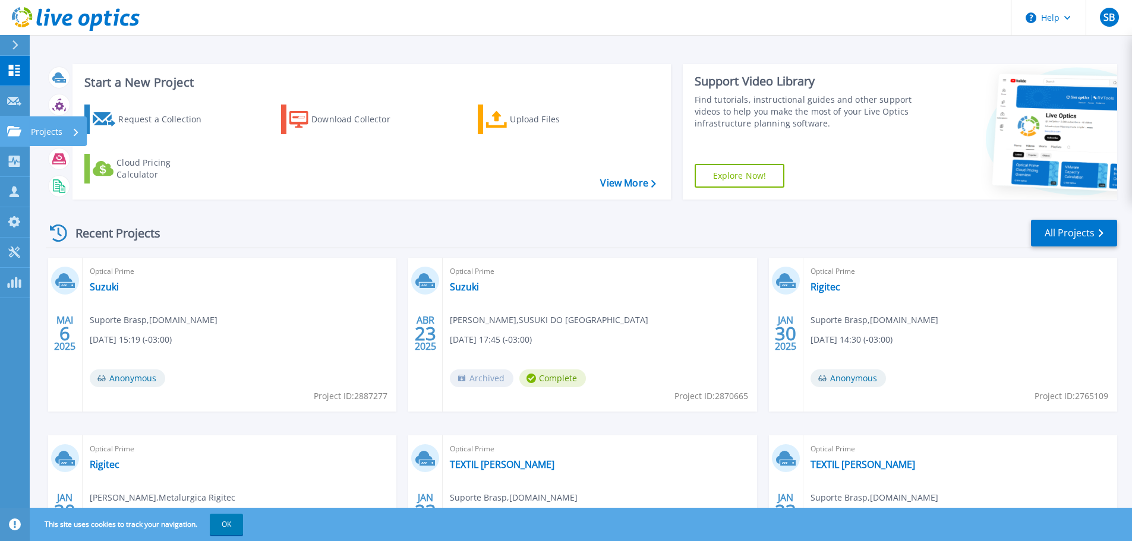
click at [15, 130] on icon at bounding box center [14, 131] width 14 height 10
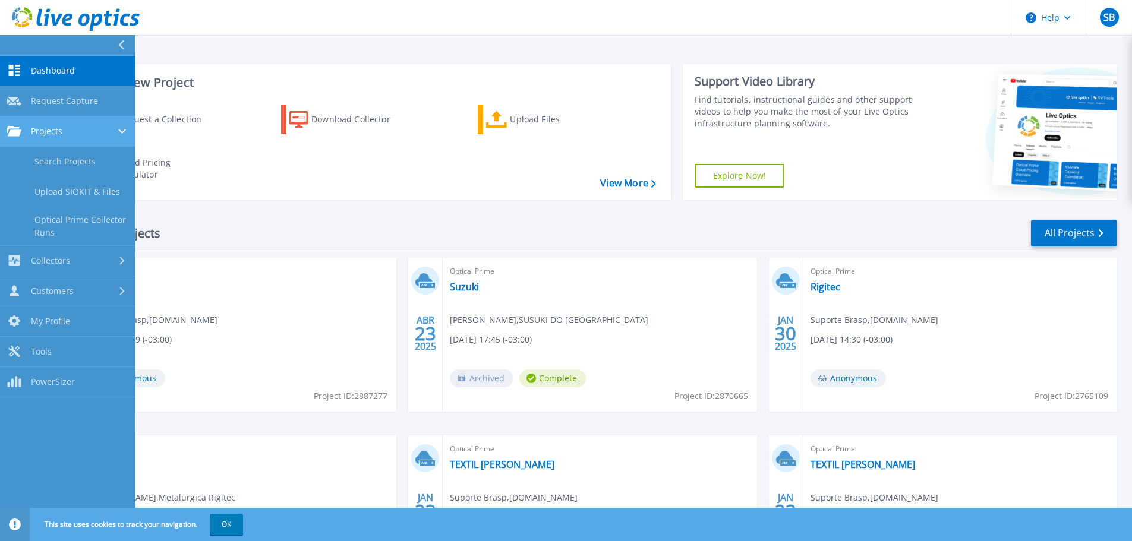
click at [85, 129] on div "Projects" at bounding box center [67, 131] width 121 height 11
click at [65, 132] on div "Projects" at bounding box center [67, 131] width 121 height 11
click at [65, 161] on link "Search Projects" at bounding box center [67, 162] width 135 height 30
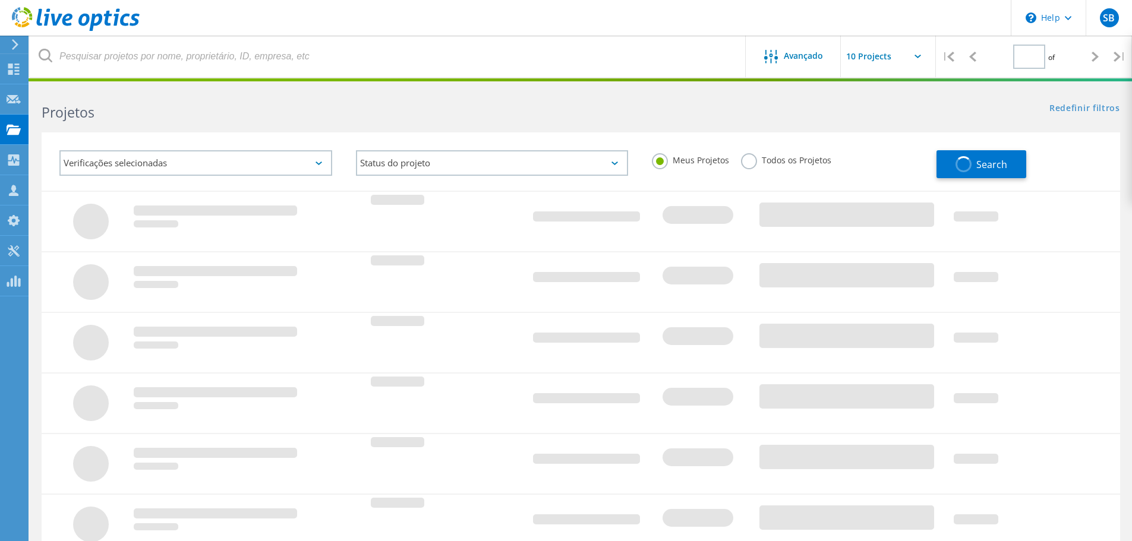
type input "1"
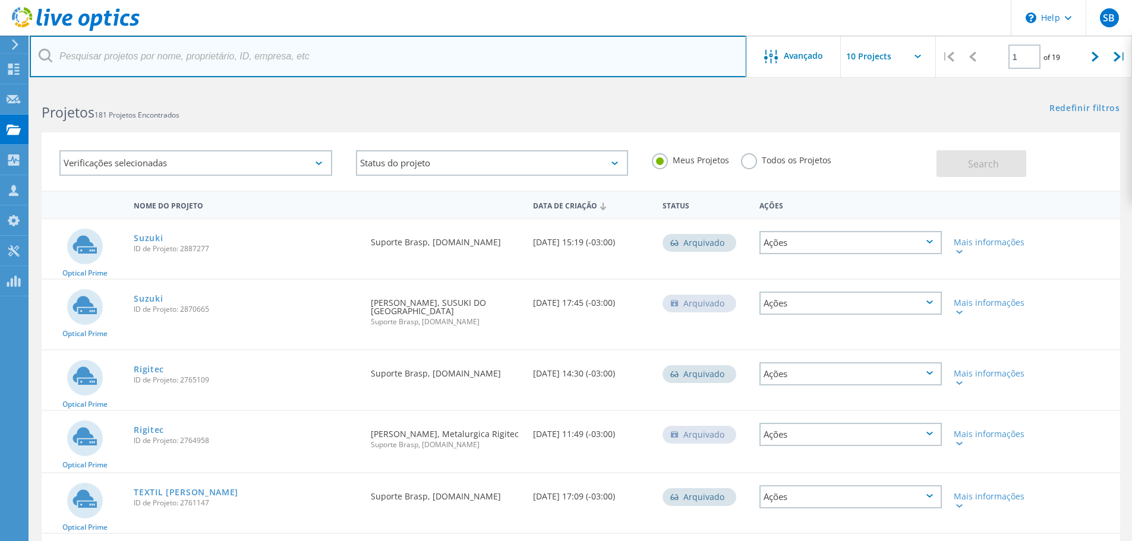
click at [141, 55] on input "text" at bounding box center [388, 57] width 716 height 42
type input "UNIMED SUL"
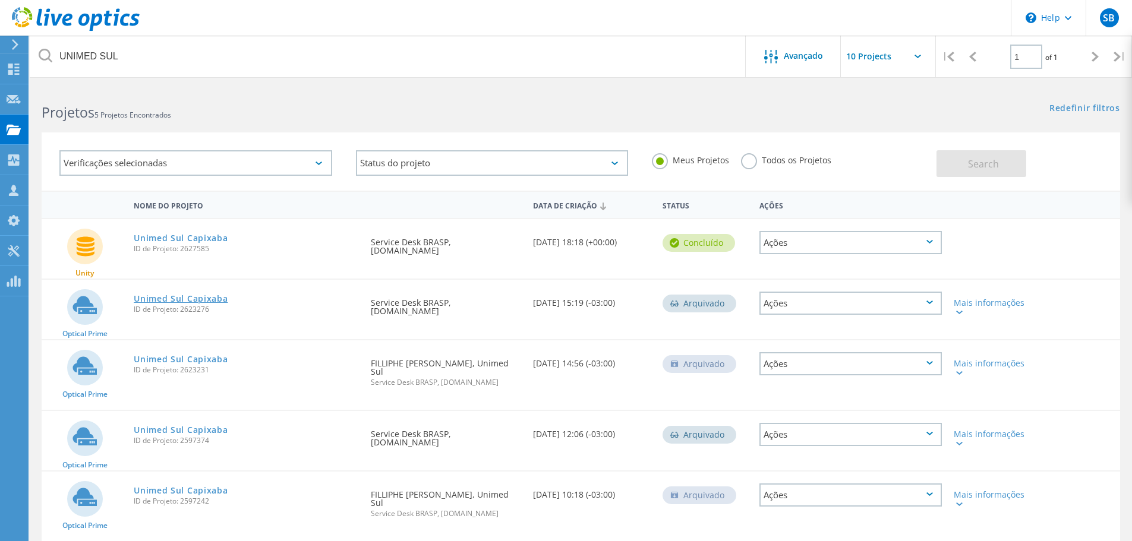
click at [160, 297] on link "Unimed Sul Capixaba" at bounding box center [181, 299] width 94 height 8
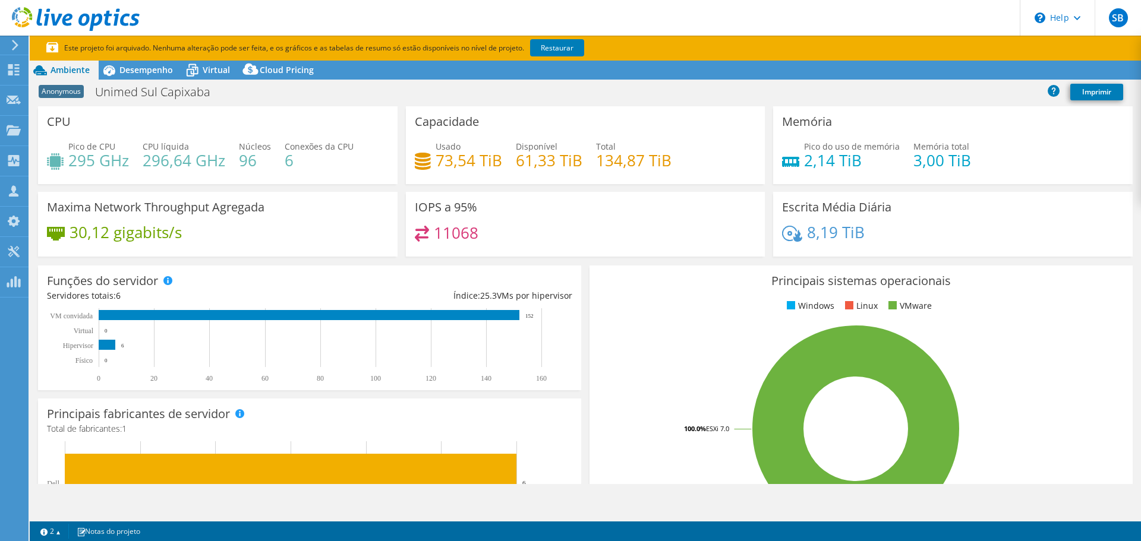
select select "USD"
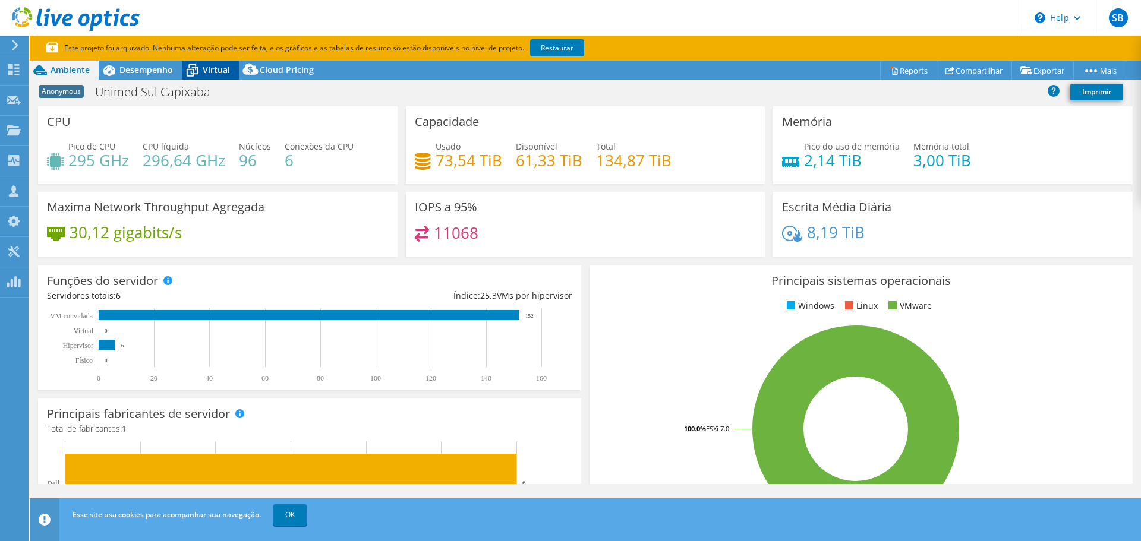
click at [216, 69] on span "Virtual" at bounding box center [216, 69] width 27 height 11
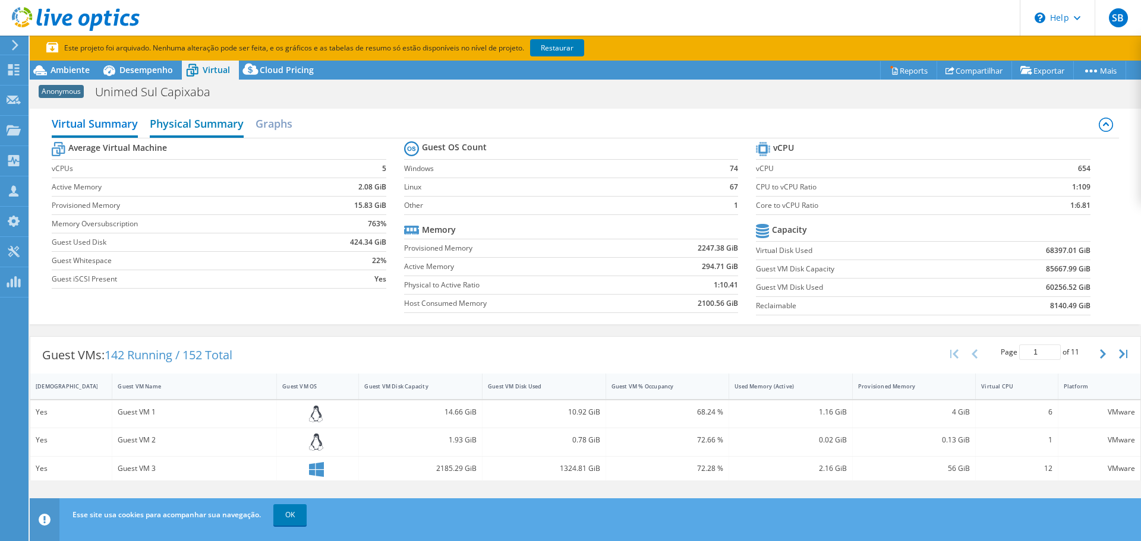
click at [228, 126] on h2 "Physical Summary" at bounding box center [197, 125] width 94 height 26
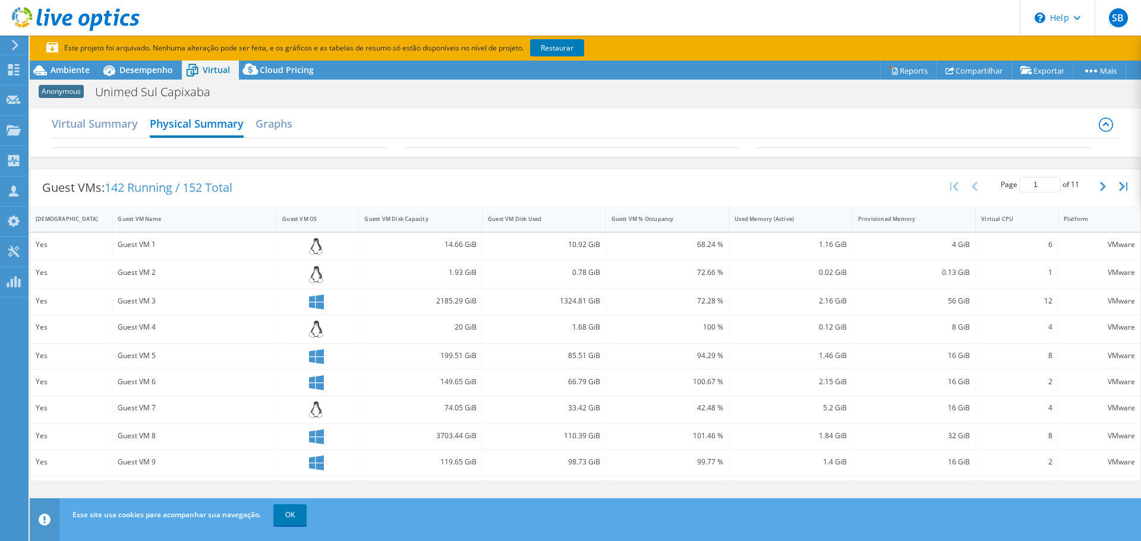
click at [1008, 491] on div "Ações de projeto Ações de projeto Reports Compartilhar Exportar vSAN ReadyNode …" at bounding box center [585, 314] width 1111 height 506
click at [286, 517] on link "OK" at bounding box center [289, 514] width 33 height 21
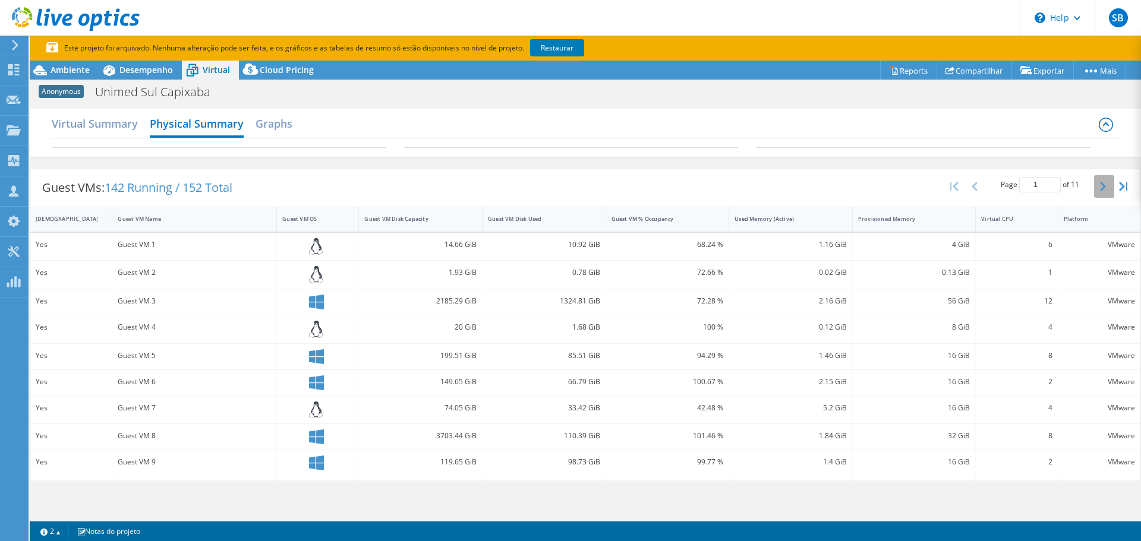
click at [1100, 182] on icon "button" at bounding box center [1103, 187] width 6 height 10
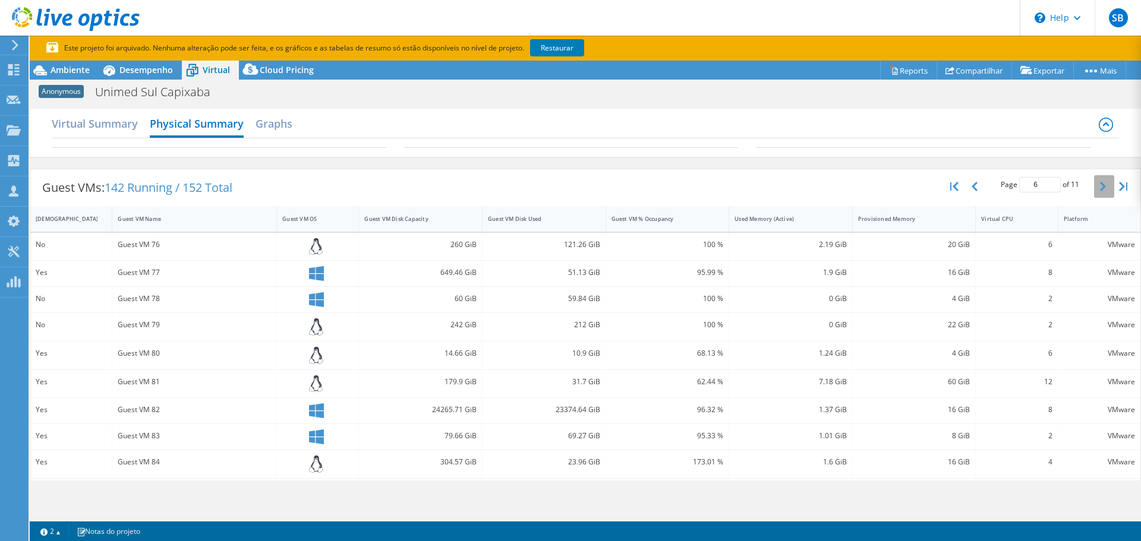
click at [1100, 182] on icon "button" at bounding box center [1103, 187] width 6 height 10
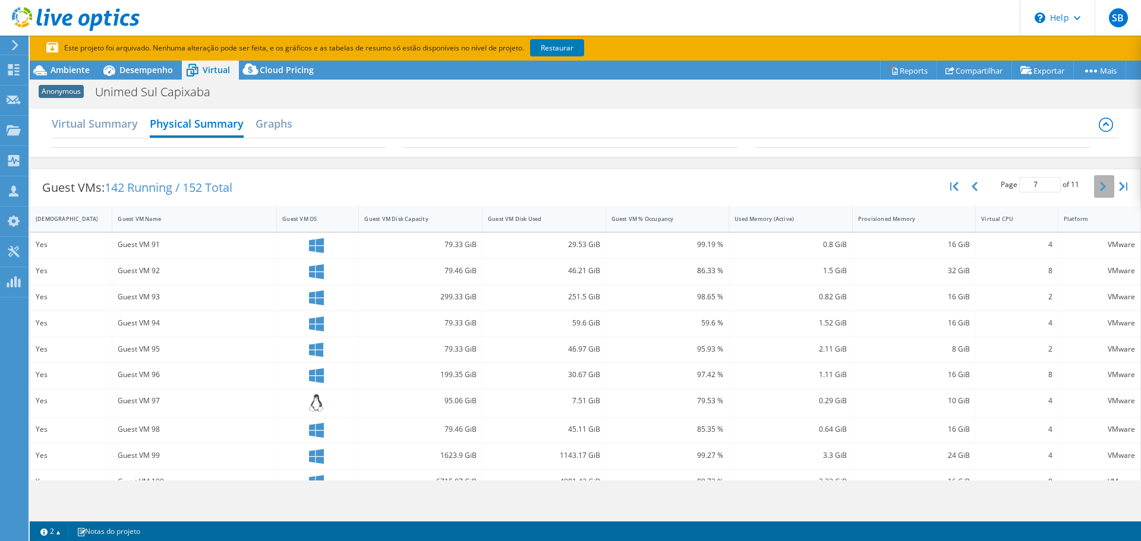
click at [1100, 185] on icon "button" at bounding box center [1103, 187] width 6 height 10
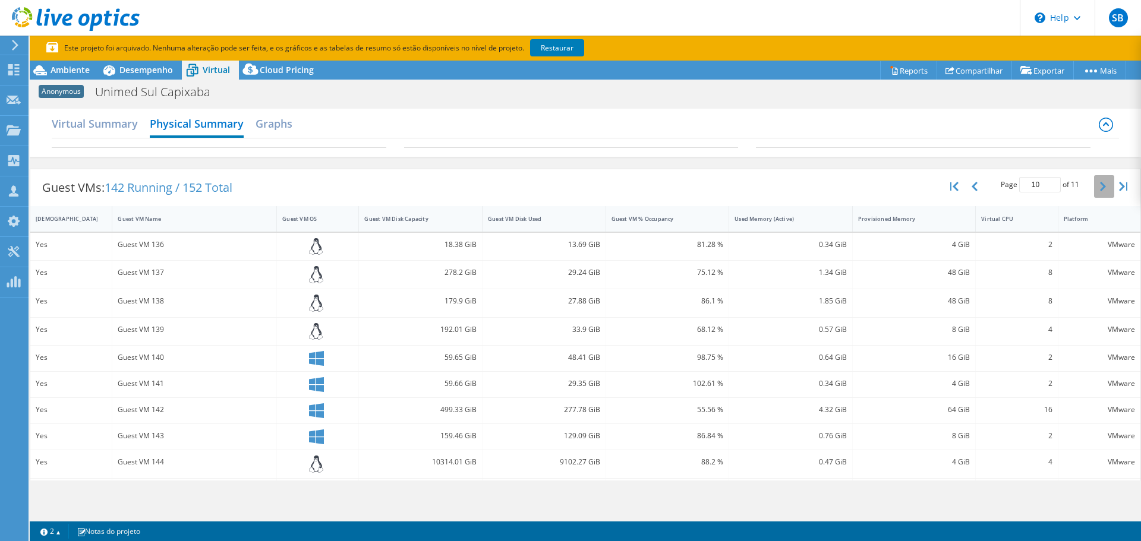
click at [1100, 185] on icon "button" at bounding box center [1103, 187] width 6 height 10
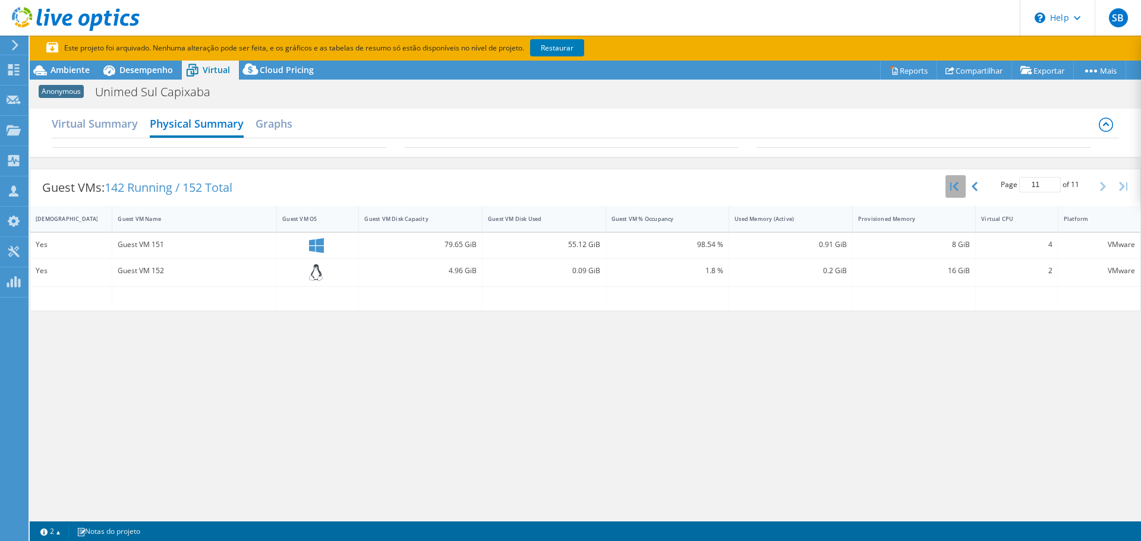
click at [952, 185] on icon "button" at bounding box center [954, 187] width 8 height 10
type input "1"
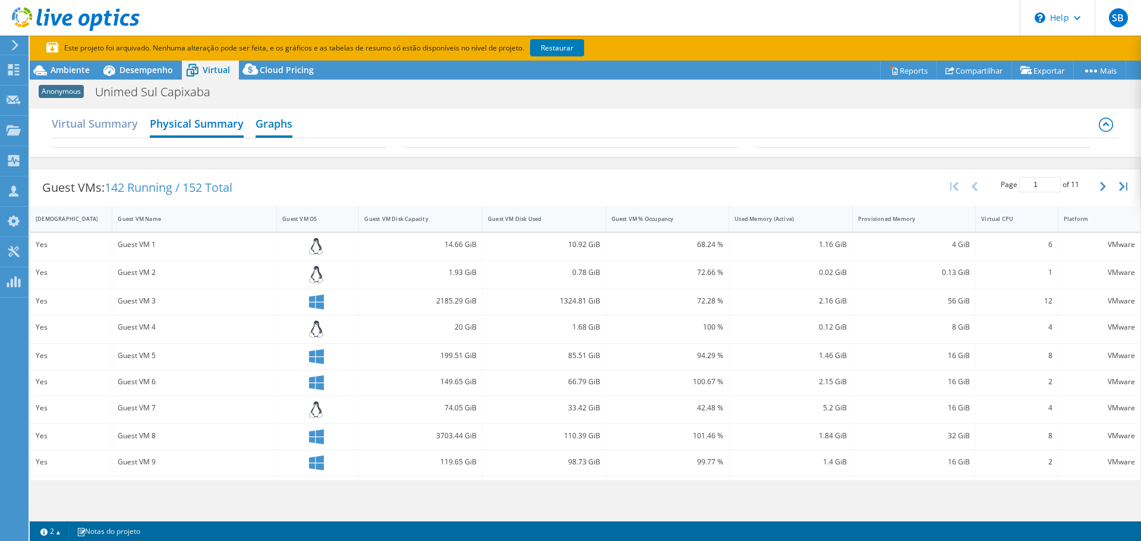
click at [278, 121] on h2 "Graphs" at bounding box center [273, 125] width 37 height 26
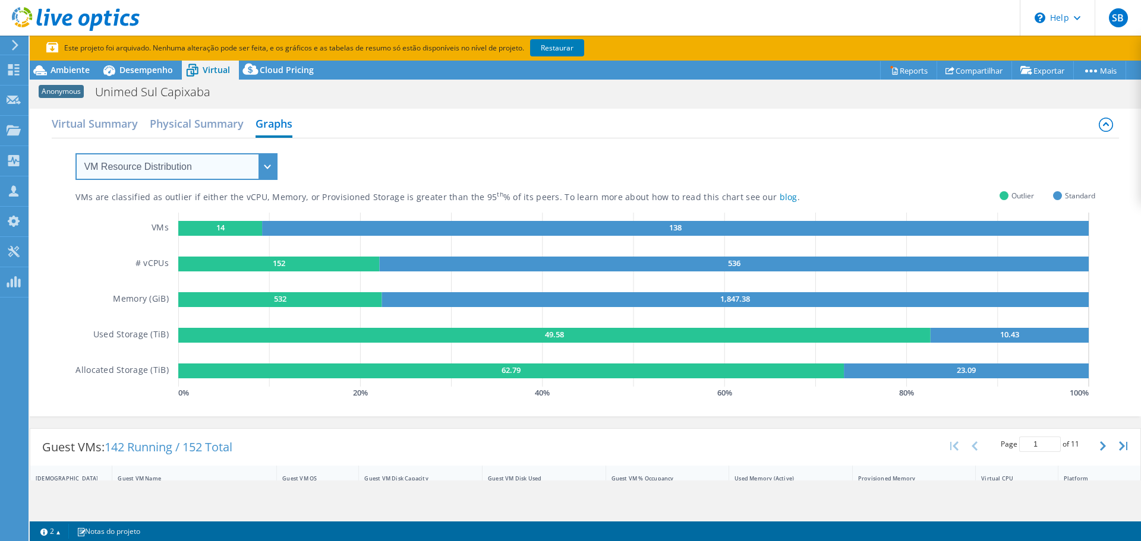
click at [196, 165] on select "VM Resource Distribution Provisioning Contrast Over Provisioning" at bounding box center [176, 166] width 202 height 27
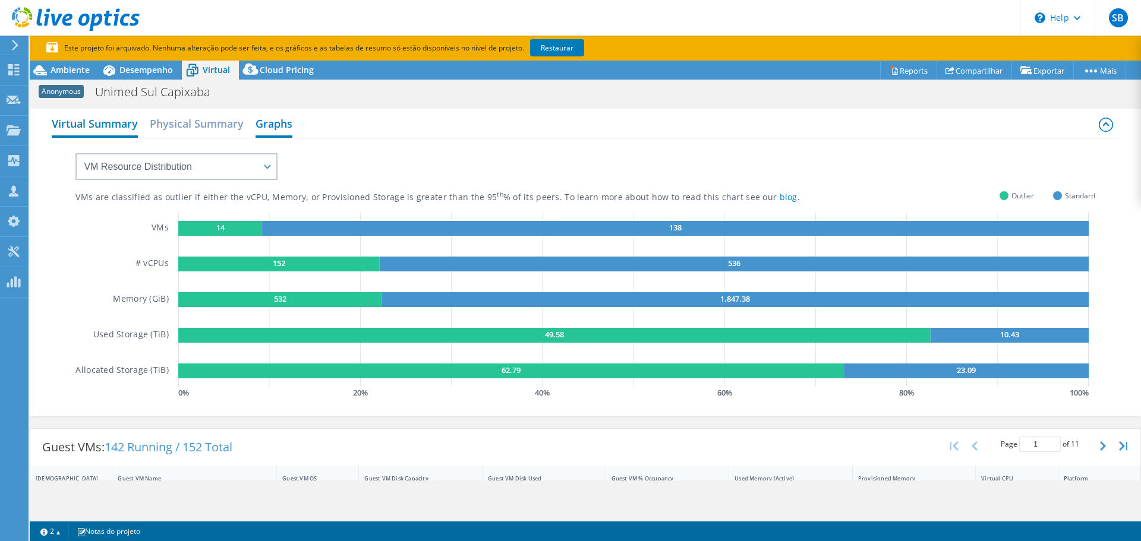
click at [96, 128] on h2 "Virtual Summary" at bounding box center [95, 125] width 86 height 26
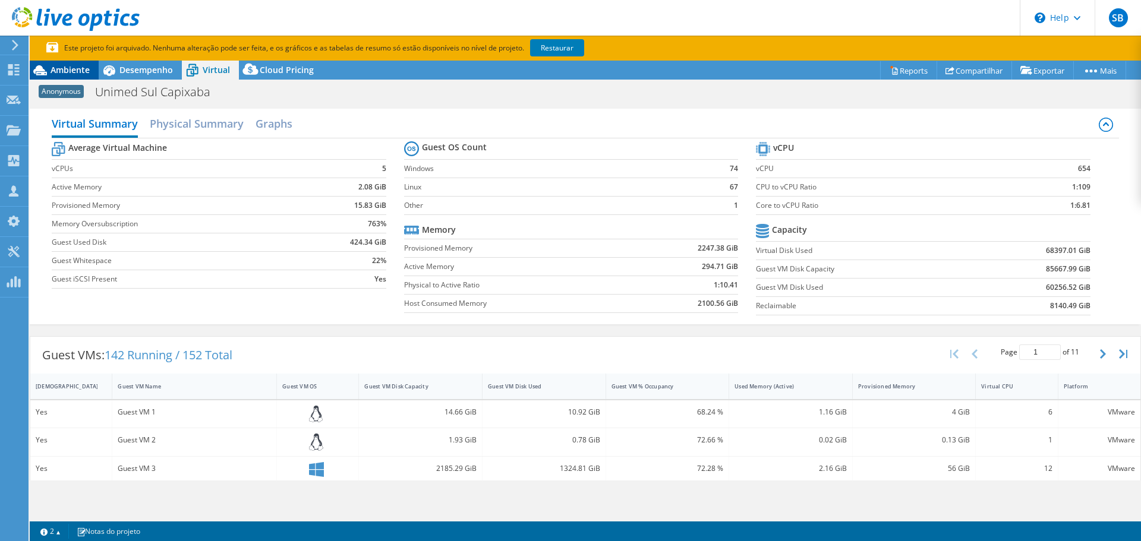
click at [59, 72] on span "Ambiente" at bounding box center [69, 69] width 39 height 11
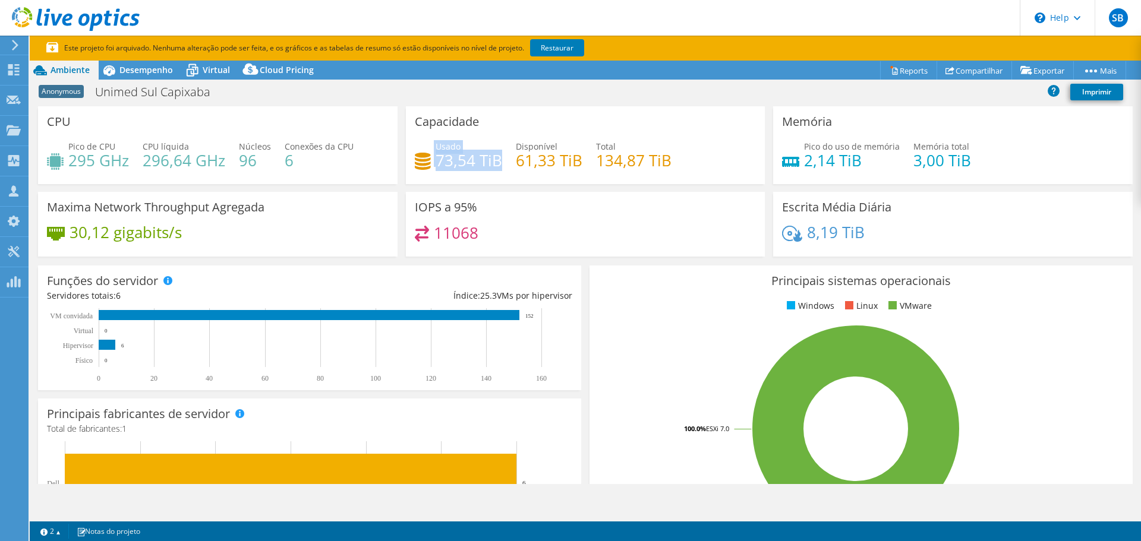
drag, startPoint x: 431, startPoint y: 158, endPoint x: 498, endPoint y: 154, distance: 66.7
click at [498, 154] on div "Usado 73,54 TiB" at bounding box center [458, 153] width 87 height 27
click at [434, 171] on div "Usado 73,54 TiB Disponível 61,33 TiB Total 134,87 TiB" at bounding box center [586, 159] width 342 height 39
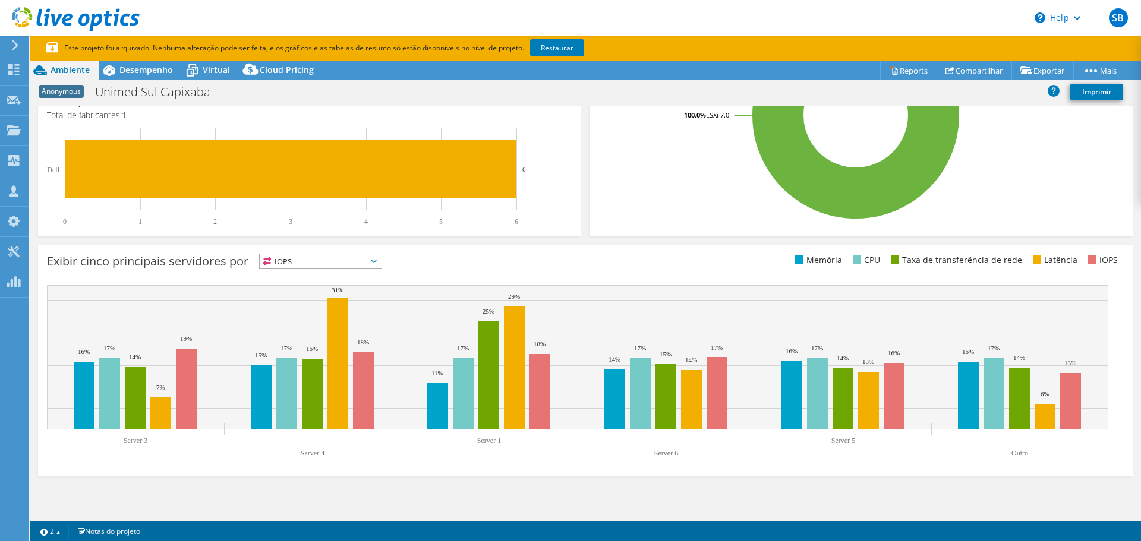
scroll to position [314, 0]
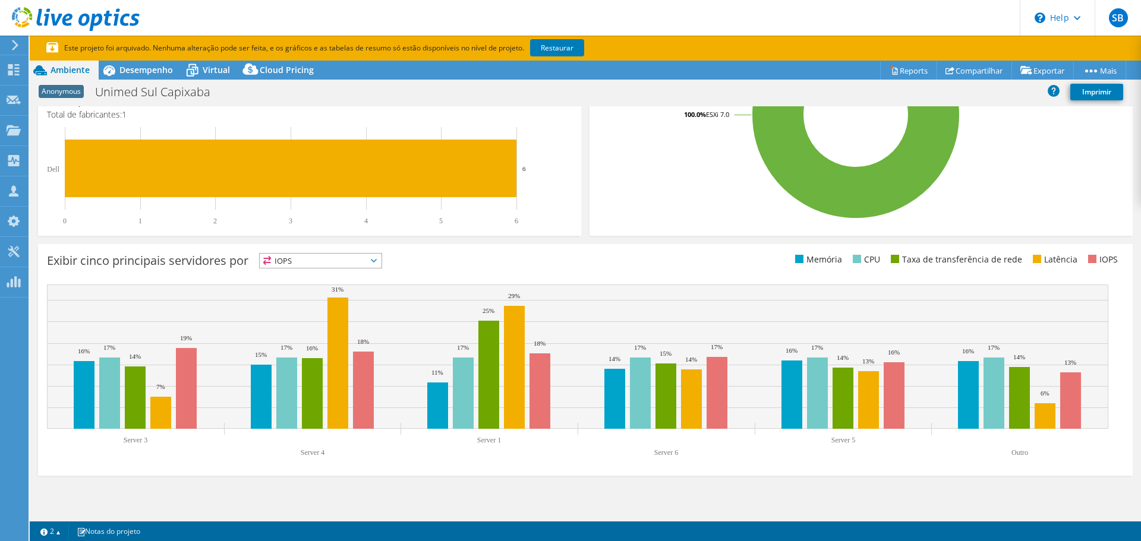
click at [377, 259] on icon at bounding box center [374, 261] width 6 height 4
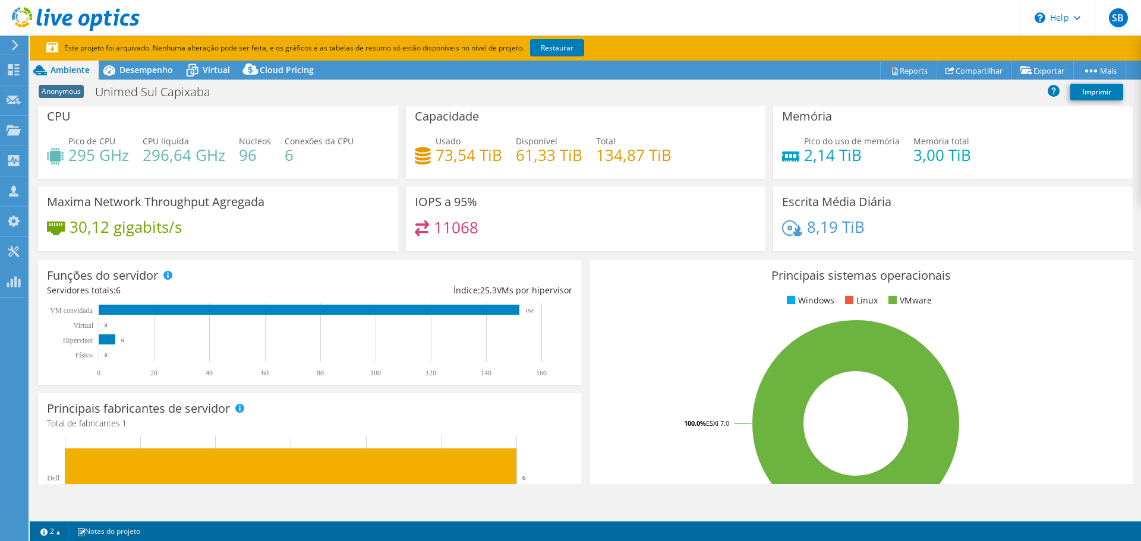
scroll to position [0, 0]
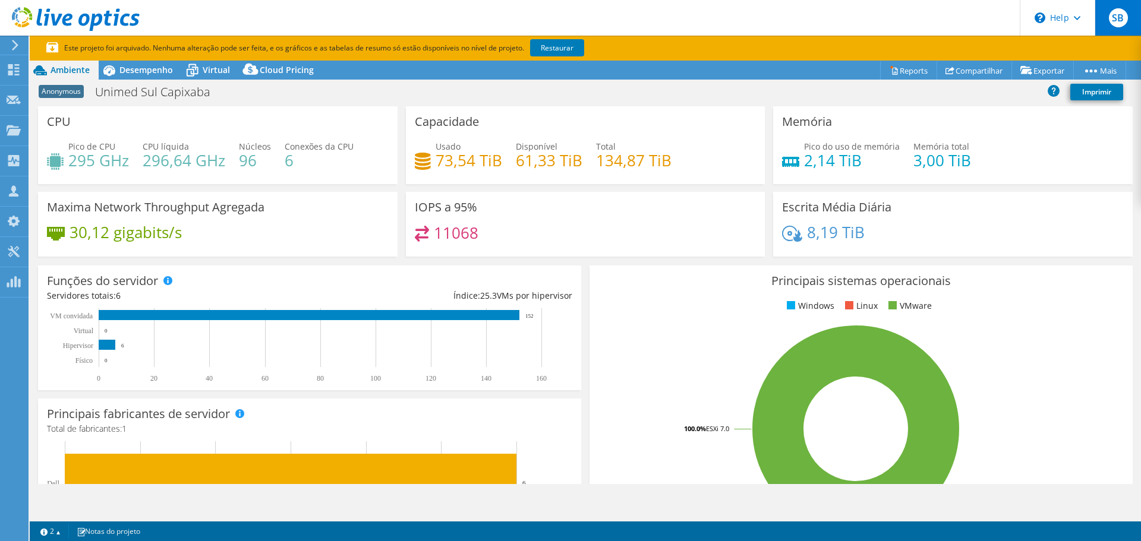
click at [1114, 21] on span "SB" at bounding box center [1118, 17] width 19 height 19
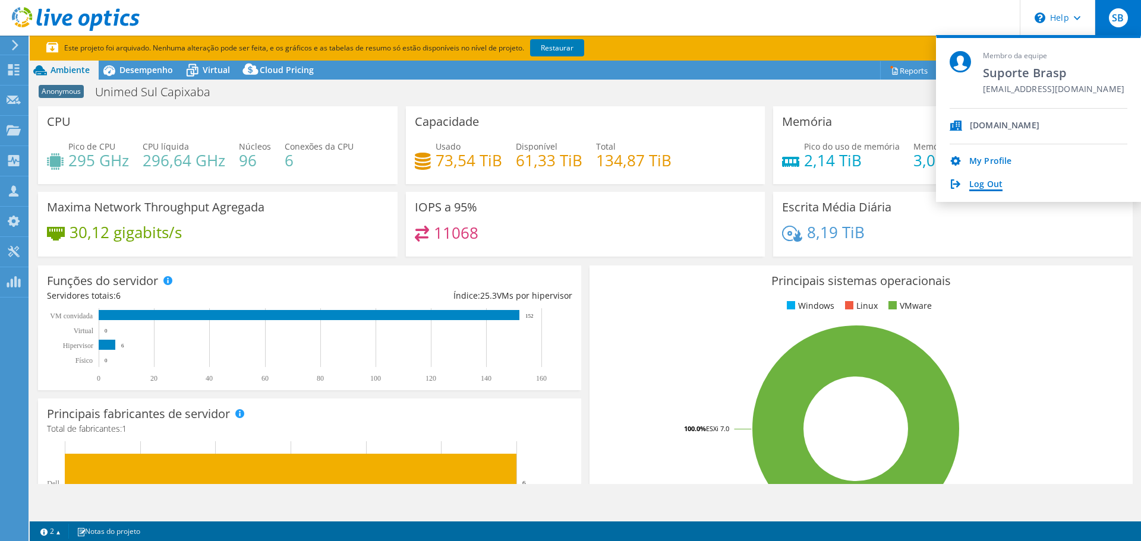
click at [987, 182] on link "Log Out" at bounding box center [985, 184] width 33 height 11
